Goal: Entertainment & Leisure: Browse casually

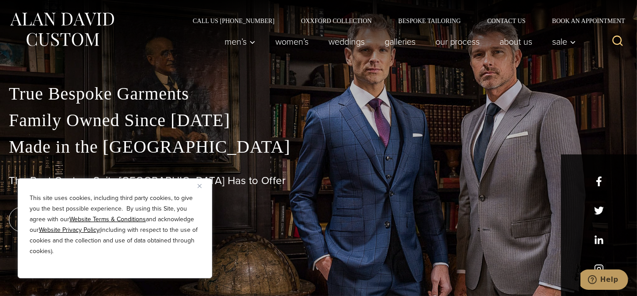
click at [200, 187] on img "Close" at bounding box center [200, 186] width 4 height 4
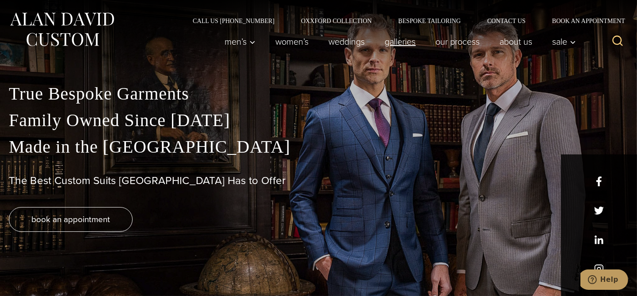
click at [402, 42] on link "Galleries" at bounding box center [400, 42] width 51 height 18
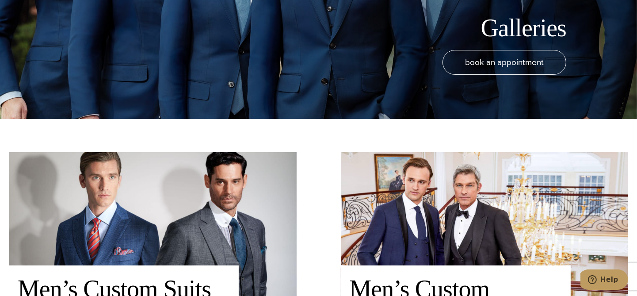
scroll to position [265, 0]
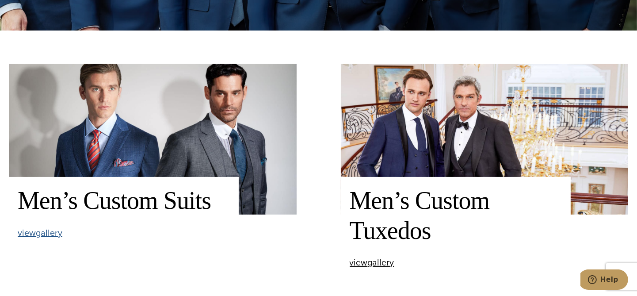
click at [59, 231] on span "view Men’s Custom Suits gallery" at bounding box center [40, 232] width 45 height 13
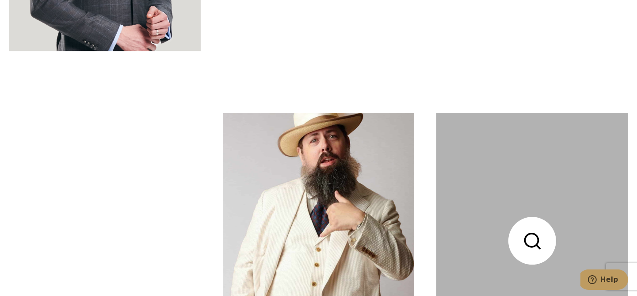
scroll to position [2962, 0]
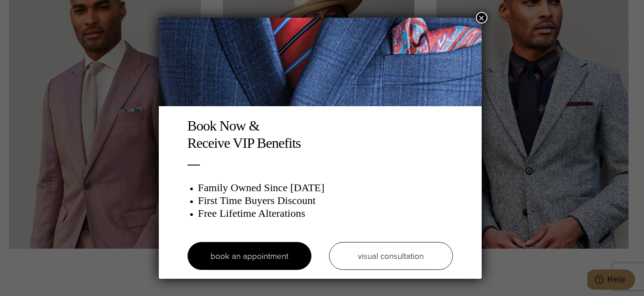
click at [485, 19] on button "×" at bounding box center [481, 17] width 11 height 11
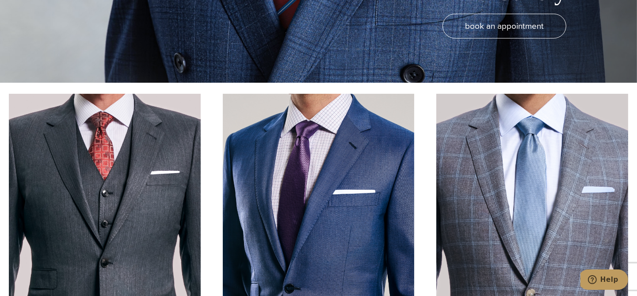
scroll to position [309, 0]
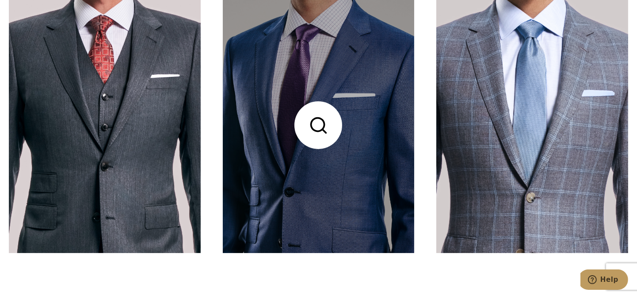
click at [320, 121] on link at bounding box center [319, 125] width 192 height 256
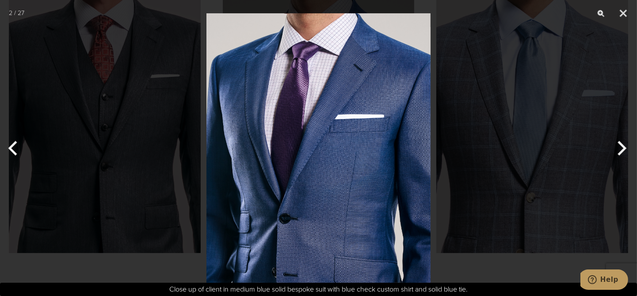
click at [343, 123] on img at bounding box center [318, 148] width 224 height 296
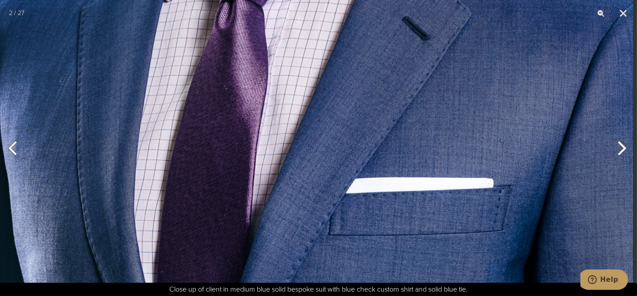
click at [356, 50] on img at bounding box center [297, 284] width 672 height 887
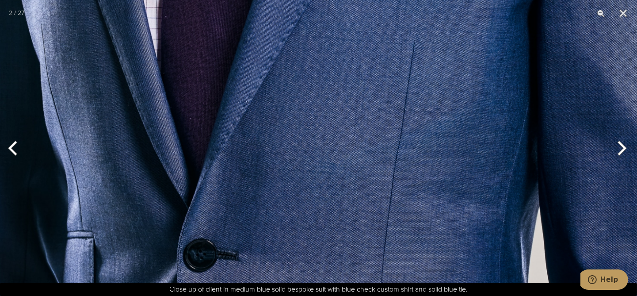
click at [361, 94] on img at bounding box center [301, 29] width 672 height 887
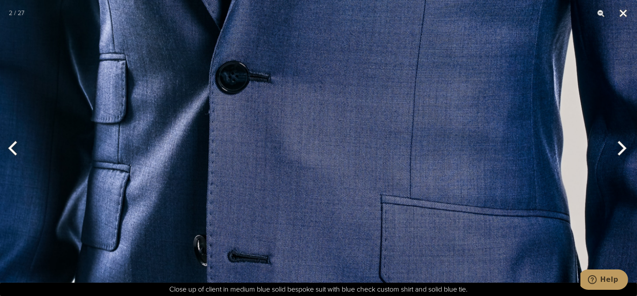
click at [623, 17] on button "Close" at bounding box center [623, 13] width 22 height 27
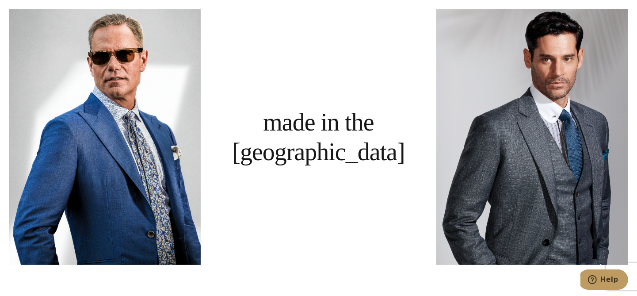
scroll to position [663, 0]
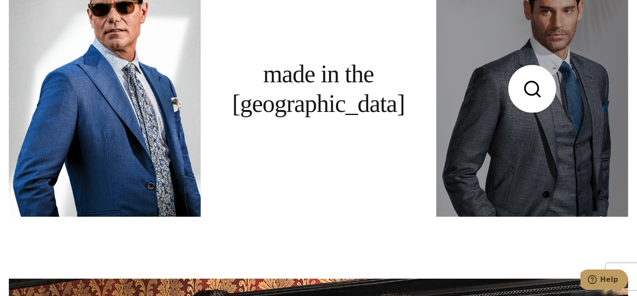
click at [534, 140] on link at bounding box center [532, 89] width 192 height 256
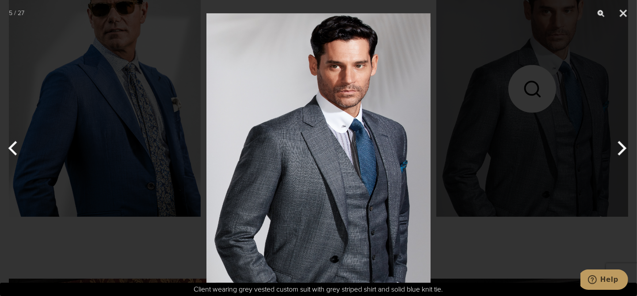
click at [342, 158] on img at bounding box center [318, 148] width 224 height 296
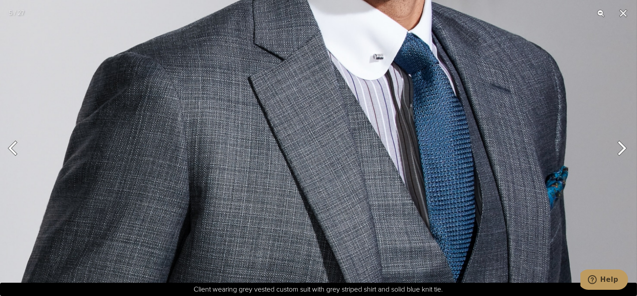
click at [325, 136] on img at bounding box center [301, 126] width 672 height 887
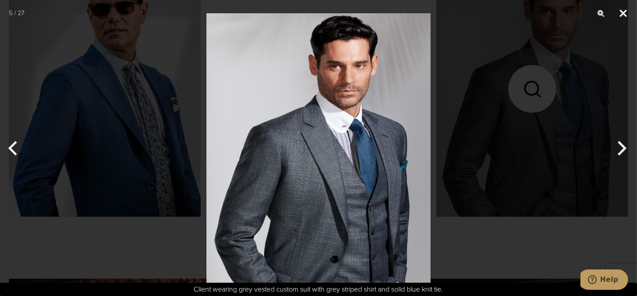
click at [622, 16] on button "Close" at bounding box center [623, 13] width 22 height 27
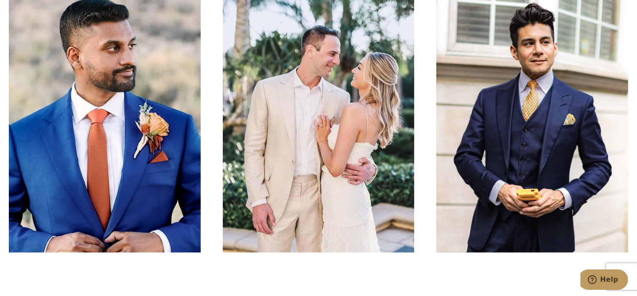
scroll to position [1636, 0]
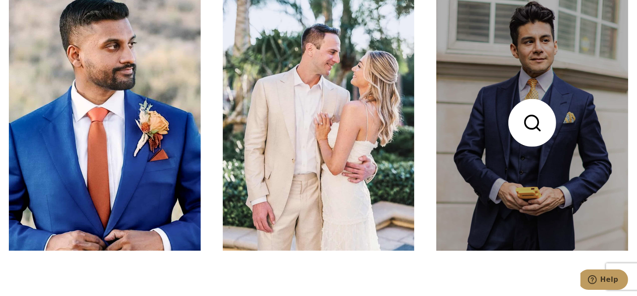
click at [558, 92] on link at bounding box center [532, 123] width 192 height 256
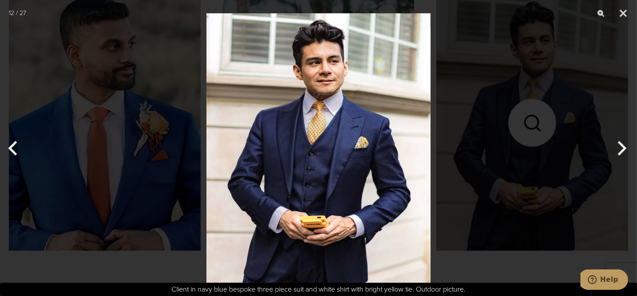
click at [342, 134] on img at bounding box center [318, 148] width 224 height 296
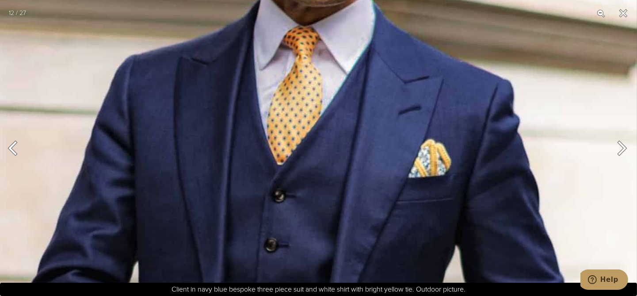
click at [360, 130] on img at bounding box center [301, 176] width 672 height 887
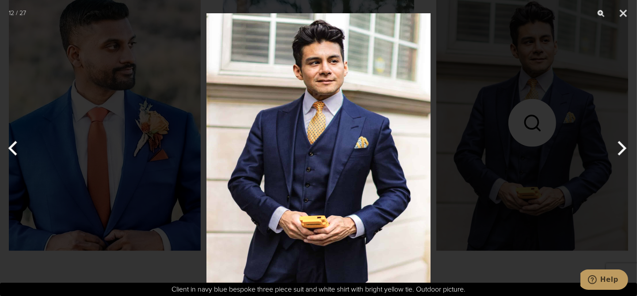
click at [321, 224] on img at bounding box center [318, 148] width 224 height 296
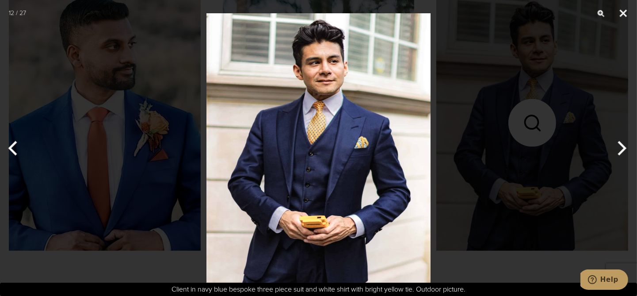
click at [625, 10] on button "Close" at bounding box center [623, 13] width 22 height 27
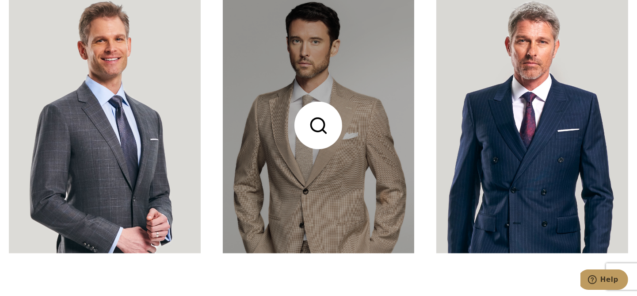
scroll to position [2653, 0]
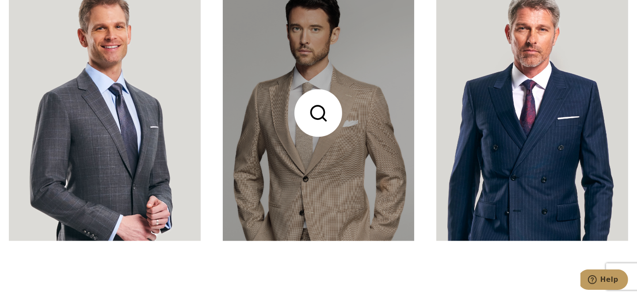
click at [369, 154] on link at bounding box center [319, 113] width 192 height 256
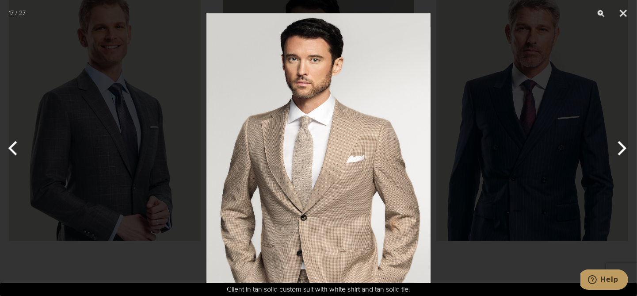
click at [346, 165] on img at bounding box center [318, 148] width 224 height 296
